Goal: Information Seeking & Learning: Learn about a topic

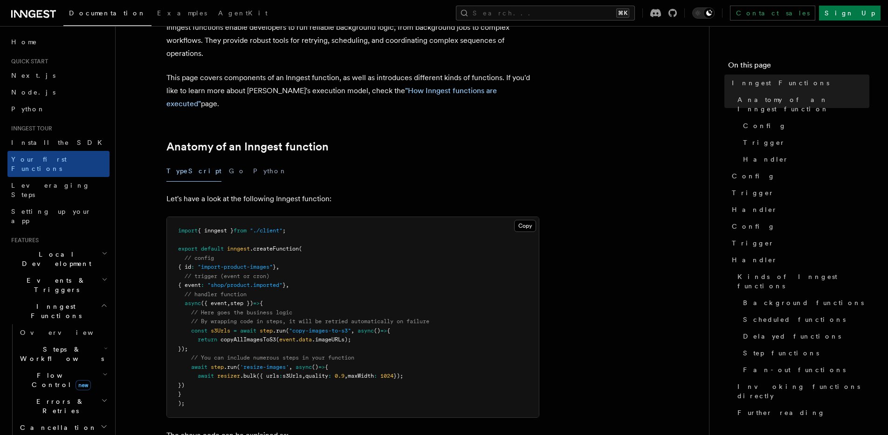
scroll to position [109, 0]
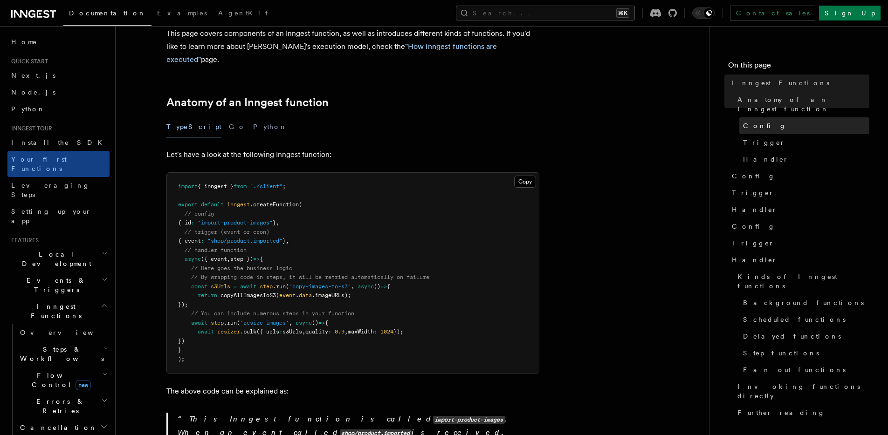
click at [756, 121] on span "Config" at bounding box center [764, 125] width 43 height 9
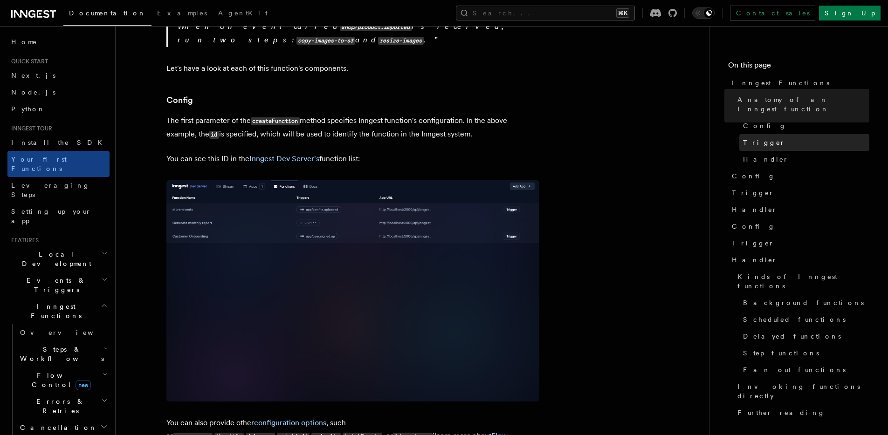
scroll to position [538, 0]
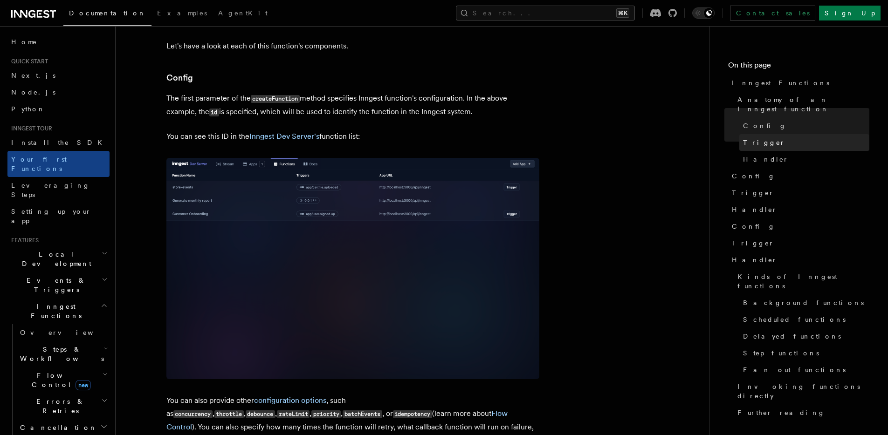
click at [756, 138] on span "Trigger" at bounding box center [764, 142] width 42 height 9
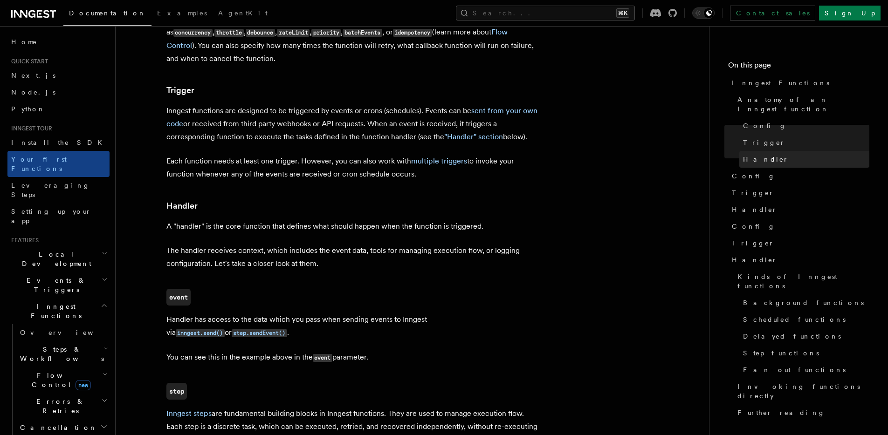
click at [761, 155] on span "Handler" at bounding box center [766, 159] width 46 height 9
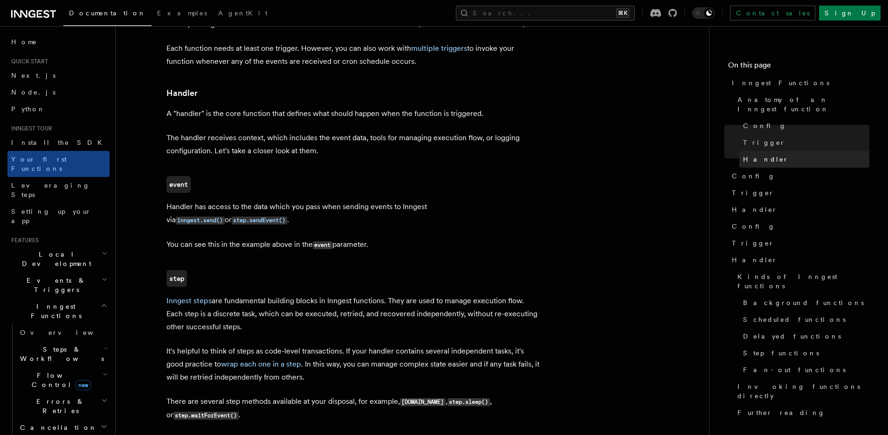
scroll to position [1035, 0]
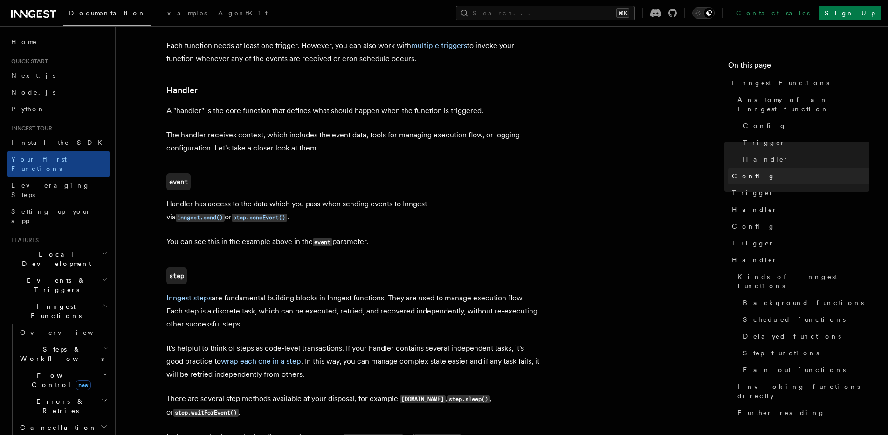
click at [741, 172] on span "Config" at bounding box center [753, 176] width 43 height 9
click at [741, 188] on span "Trigger" at bounding box center [753, 192] width 42 height 9
click at [744, 207] on link "Handler" at bounding box center [798, 209] width 141 height 17
click at [743, 222] on span "Config" at bounding box center [753, 226] width 43 height 9
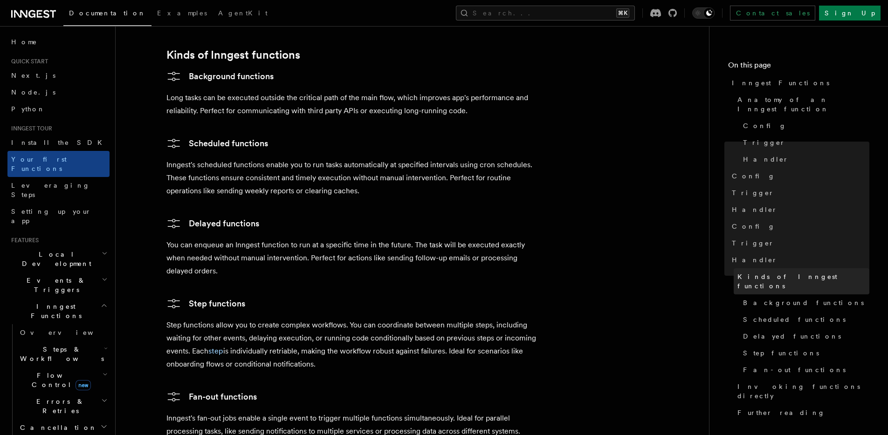
click at [766, 272] on span "Kinds of Inngest functions" at bounding box center [804, 281] width 132 height 19
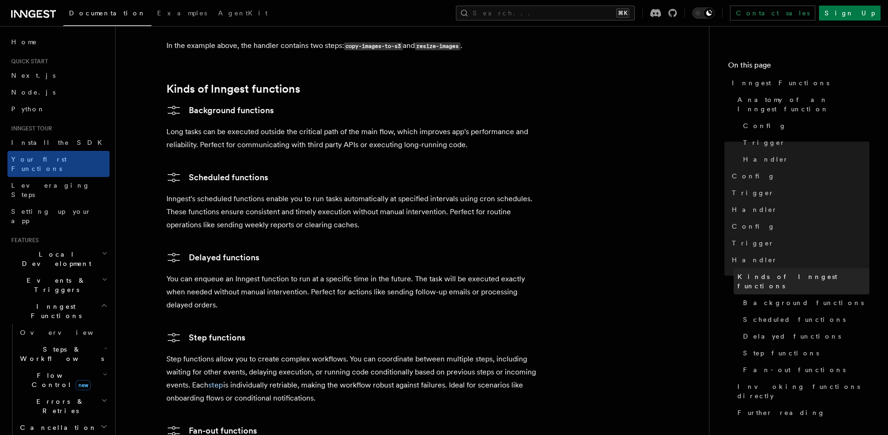
scroll to position [1426, 0]
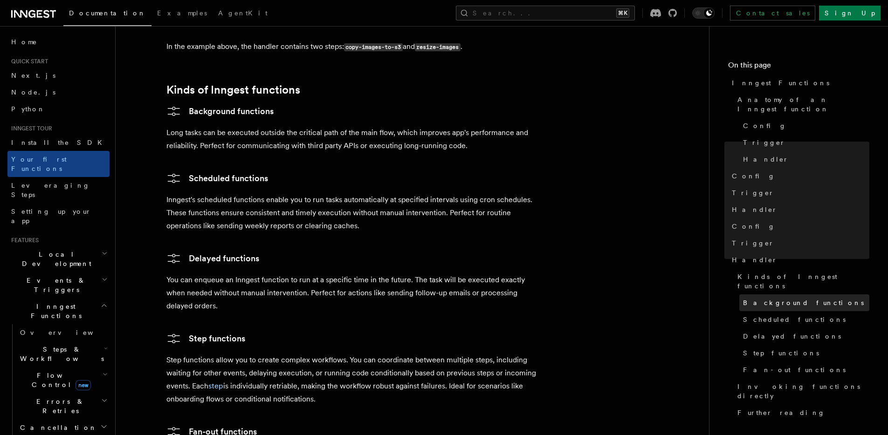
click at [767, 298] on span "Background functions" at bounding box center [803, 302] width 121 height 9
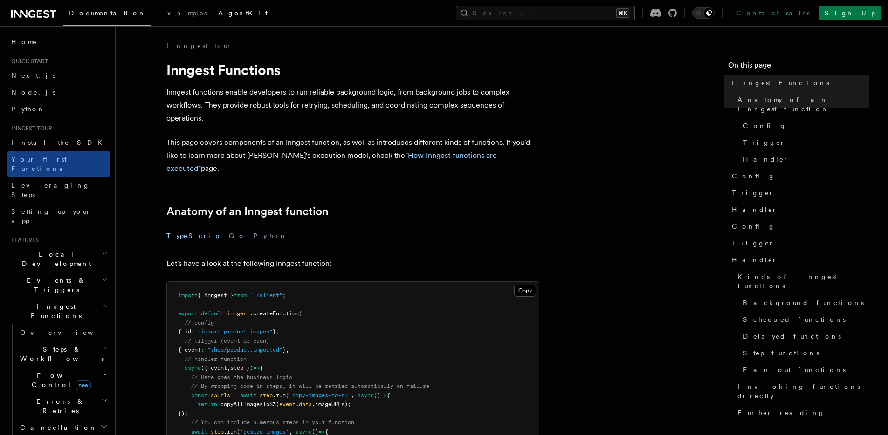
click at [218, 14] on span "AgentKit" at bounding box center [242, 12] width 49 height 7
